Goal: Navigation & Orientation: Find specific page/section

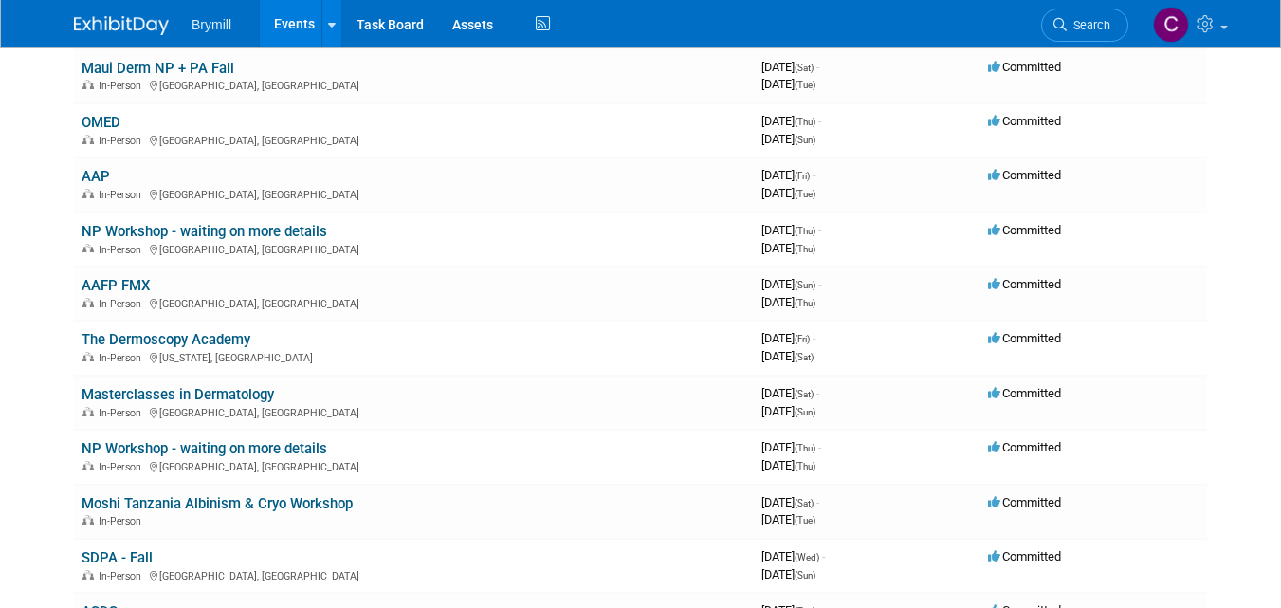
scroll to position [303, 0]
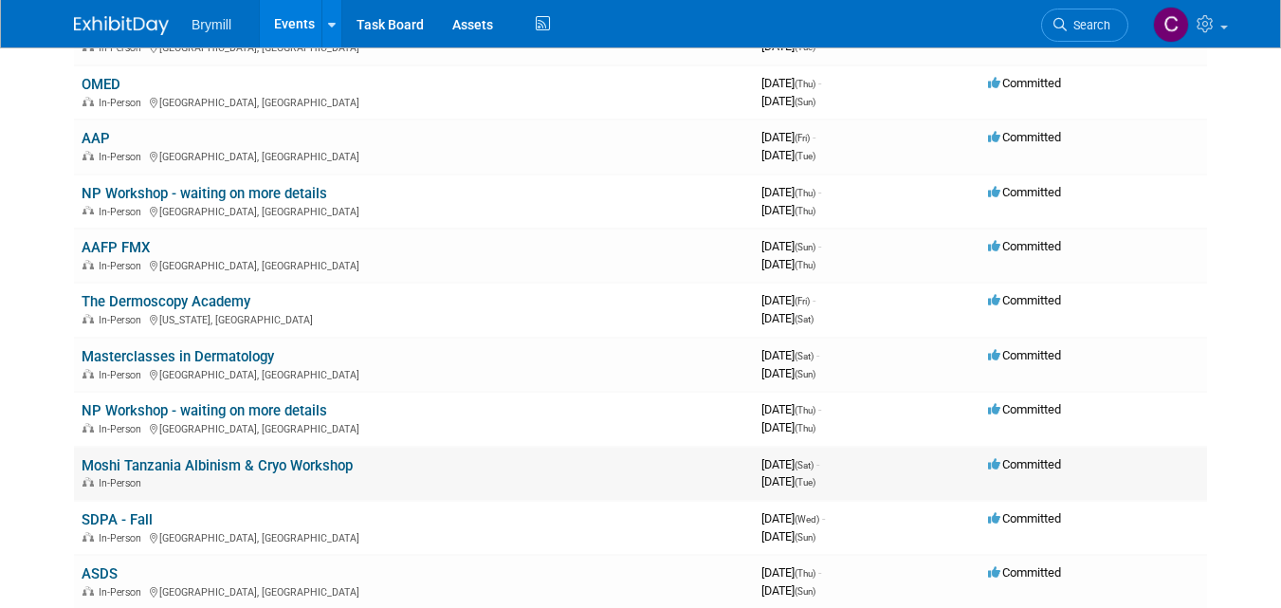
click at [142, 464] on link "Moshi Tanzania Albinism & Cryo Workshop" at bounding box center [217, 465] width 271 height 17
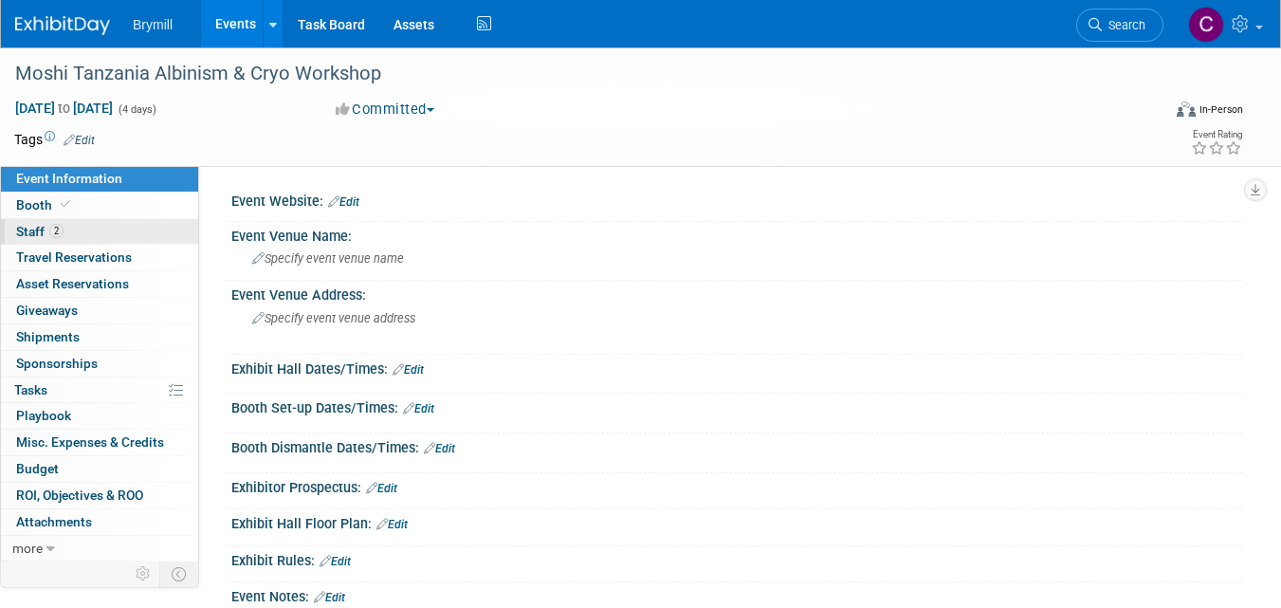
click at [32, 228] on span "Staff 2" at bounding box center [39, 231] width 47 height 15
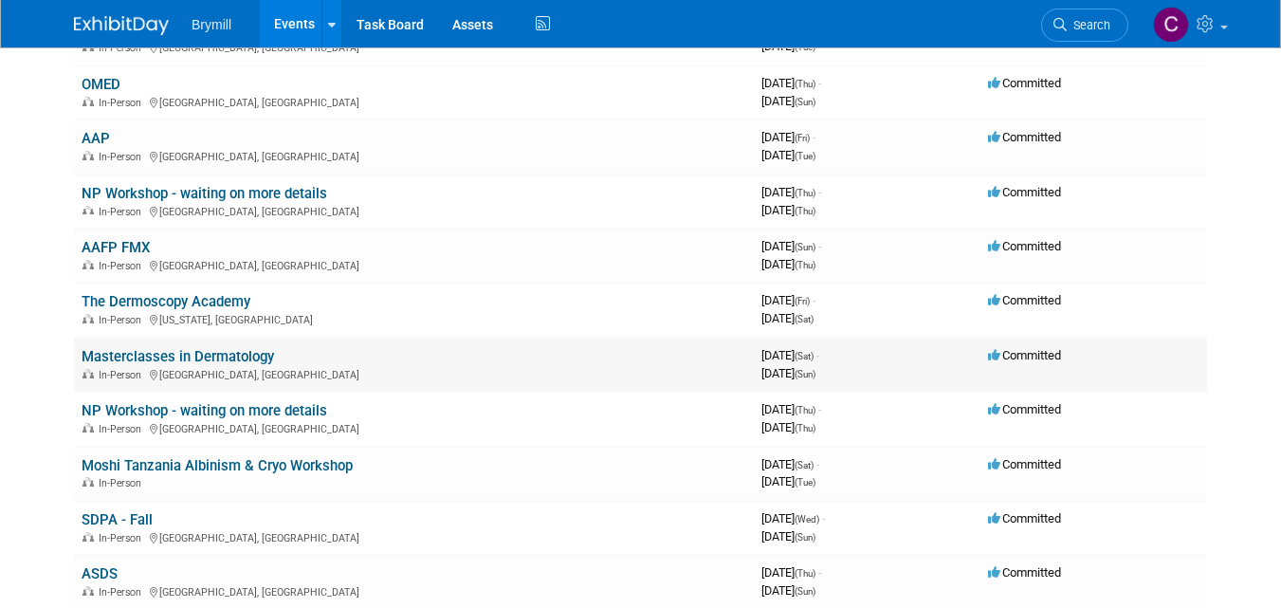
click at [140, 362] on link "Masterclasses in Dermatology" at bounding box center [178, 356] width 192 height 17
click at [174, 298] on link "The Dermoscopy Academy" at bounding box center [166, 301] width 169 height 17
click at [106, 85] on link "OMED" at bounding box center [101, 84] width 39 height 17
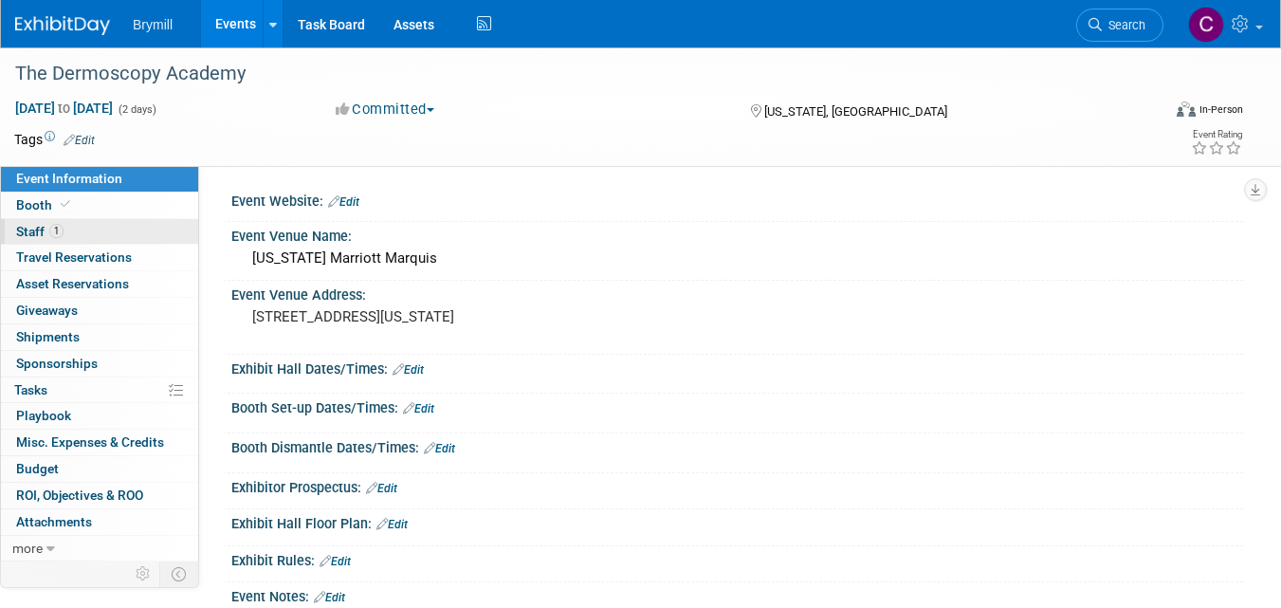
click at [27, 228] on span "Staff 1" at bounding box center [39, 231] width 47 height 15
